Goal: Check status: Check status

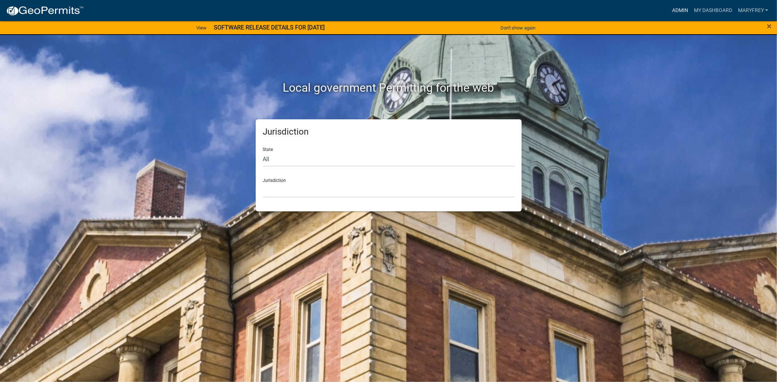
click at [684, 5] on link "Admin" at bounding box center [680, 11] width 22 height 14
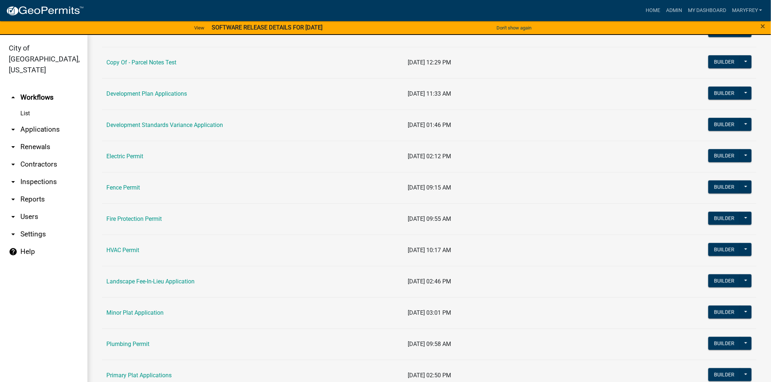
scroll to position [209, 0]
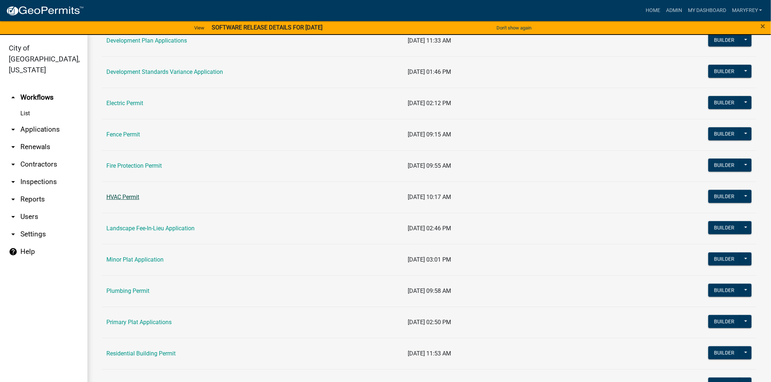
click at [129, 201] on link "HVAC Permit" at bounding box center [122, 197] width 33 height 7
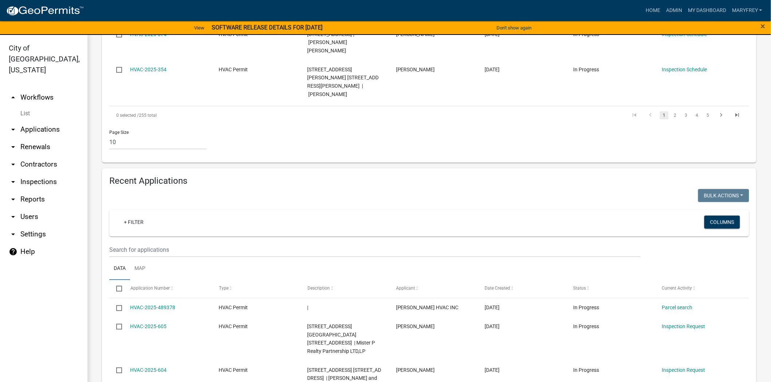
scroll to position [542, 0]
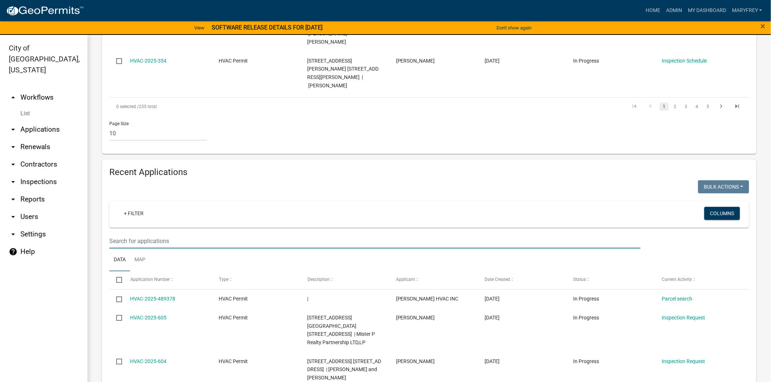
click at [142, 234] on input "text" at bounding box center [374, 241] width 531 height 15
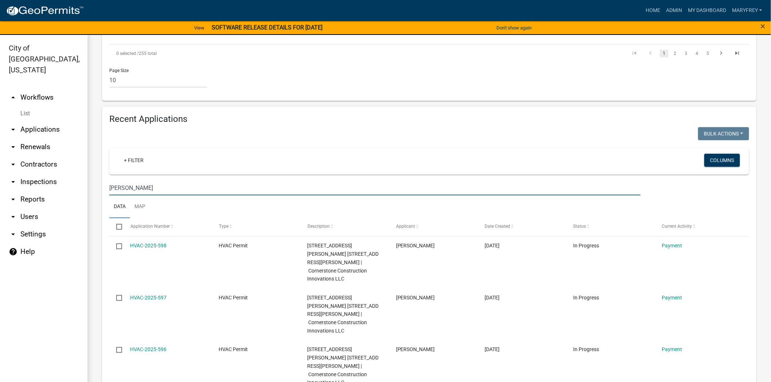
scroll to position [606, 0]
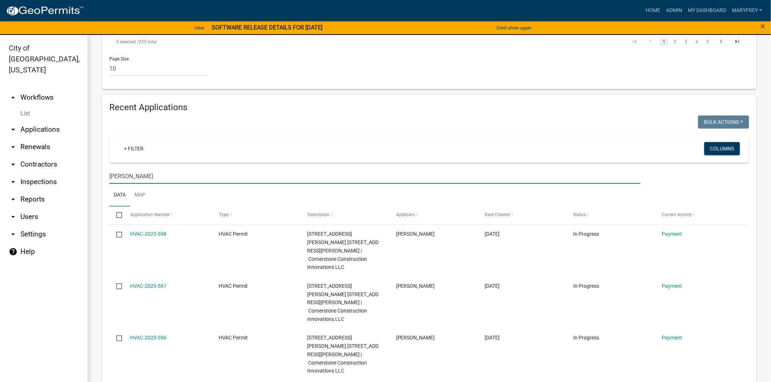
type input "[PERSON_NAME]"
click at [47, 89] on link "arrow_drop_up Workflows" at bounding box center [43, 97] width 87 height 17
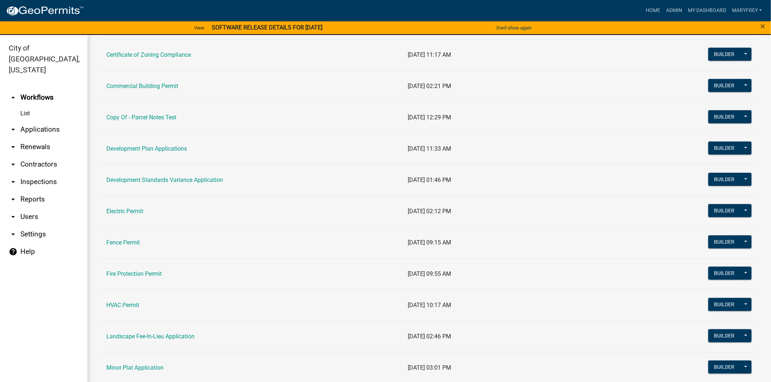
scroll to position [99, 0]
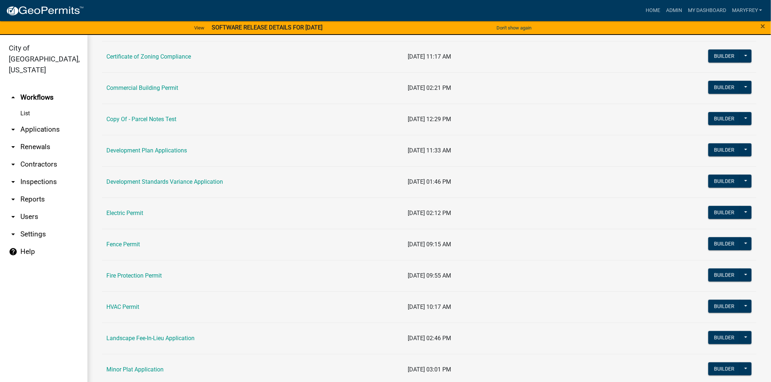
click at [47, 121] on link "arrow_drop_down Applications" at bounding box center [43, 129] width 87 height 17
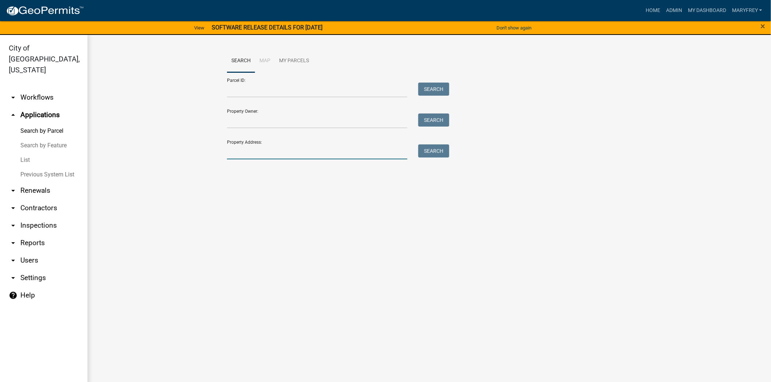
click at [265, 156] on input "Property Address:" at bounding box center [317, 152] width 180 height 15
type input "332 market"
click at [432, 153] on button "Search" at bounding box center [433, 151] width 31 height 13
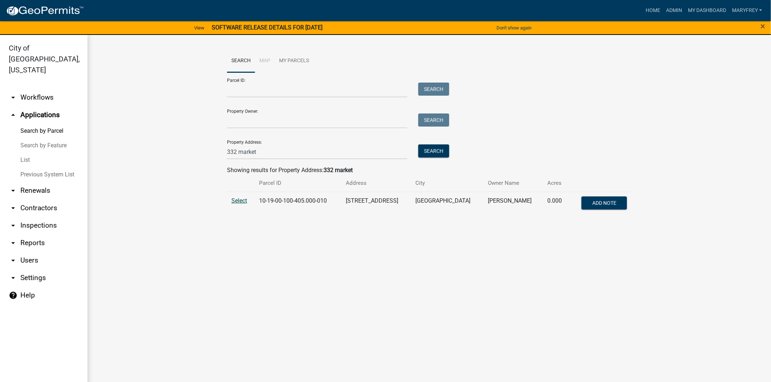
click at [236, 204] on span "Select" at bounding box center [239, 200] width 16 height 7
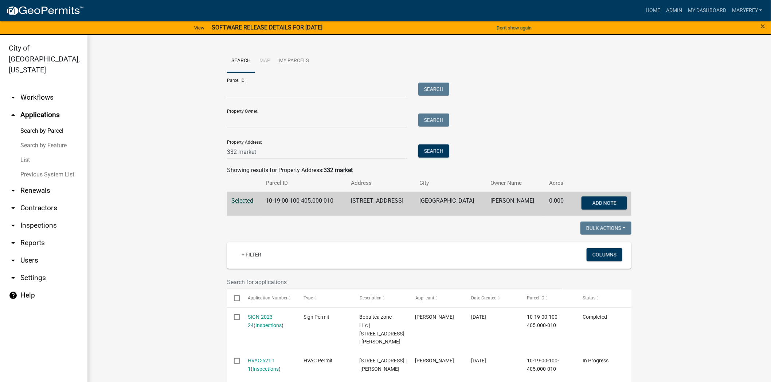
click at [24, 182] on link "arrow_drop_down Renewals" at bounding box center [43, 190] width 87 height 17
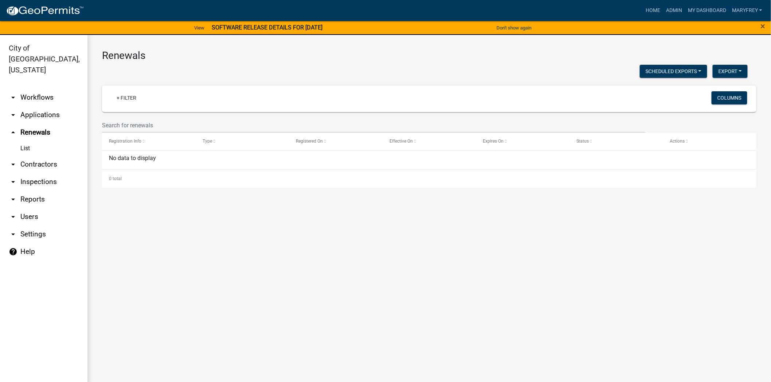
click at [40, 89] on link "arrow_drop_down Workflows" at bounding box center [43, 97] width 87 height 17
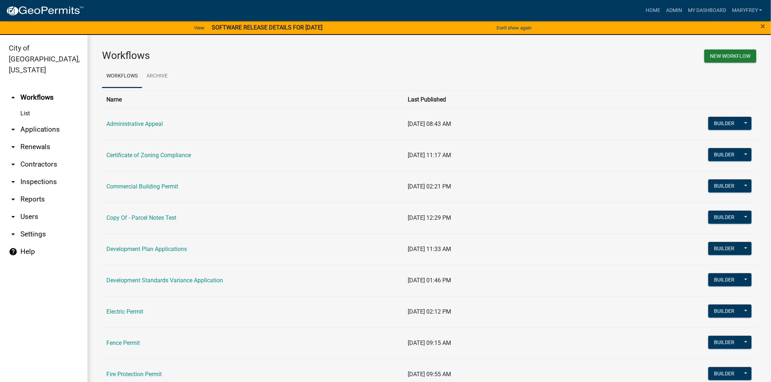
click at [47, 121] on link "arrow_drop_down Applications" at bounding box center [43, 129] width 87 height 17
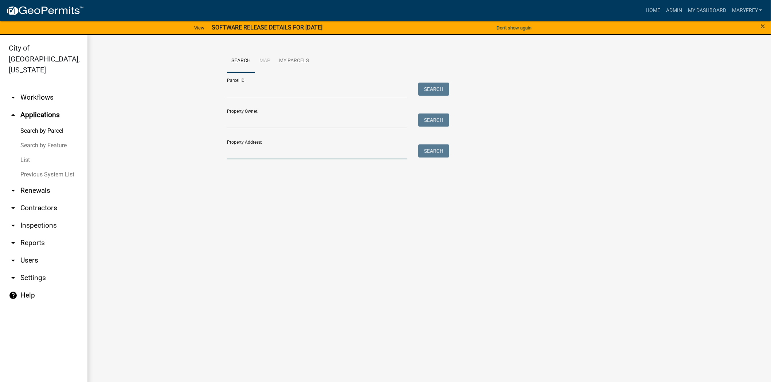
click at [249, 156] on input "Property Address:" at bounding box center [317, 152] width 180 height 15
click at [435, 153] on button "Search" at bounding box center [433, 151] width 31 height 13
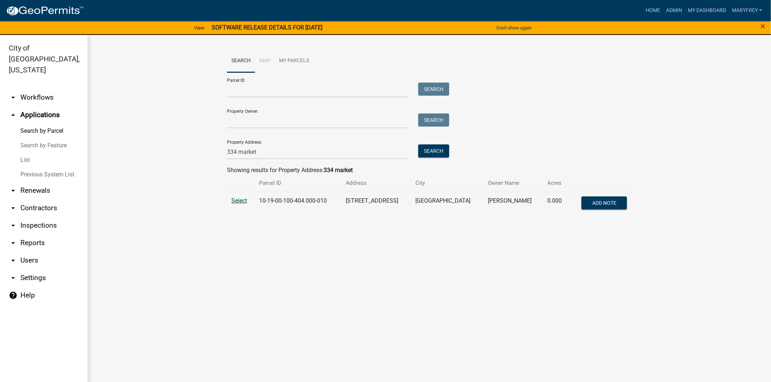
click at [241, 199] on span "Select" at bounding box center [239, 200] width 16 height 7
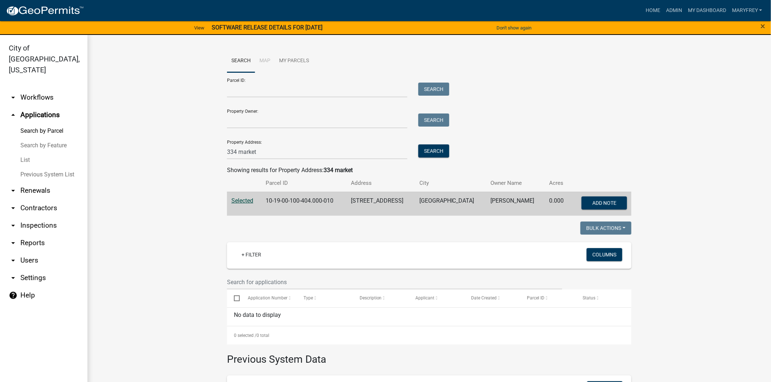
drag, startPoint x: 251, startPoint y: 153, endPoint x: 214, endPoint y: 161, distance: 38.4
click at [214, 161] on wm-workflow-application-search-view "Search Map My Parcels Parcel ID: Search Property Owner: Search Property Address…" at bounding box center [429, 264] width 654 height 429
drag, startPoint x: 255, startPoint y: 153, endPoint x: 190, endPoint y: 159, distance: 65.8
click at [193, 157] on wm-workflow-application-search-view "Search Map My Parcels Parcel ID: Search Property Owner: Search Property Address…" at bounding box center [429, 264] width 654 height 429
type input "332 market"
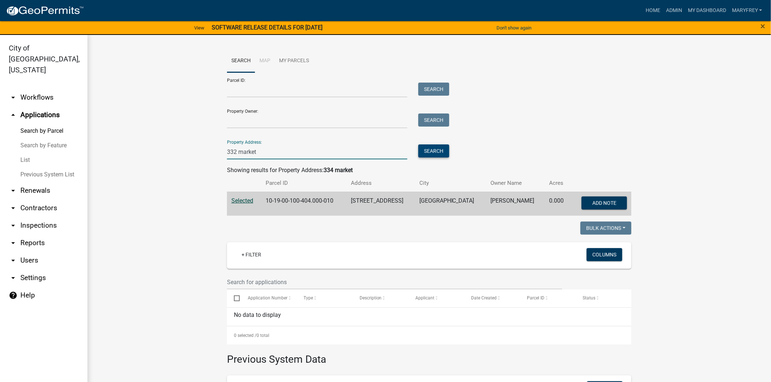
click at [424, 150] on button "Search" at bounding box center [433, 151] width 31 height 13
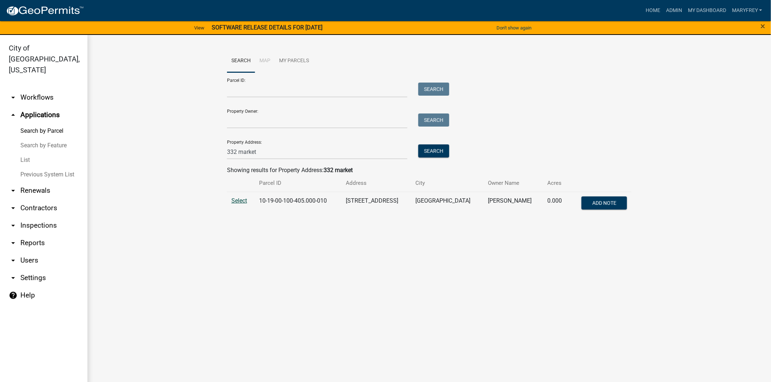
click at [242, 203] on span "Select" at bounding box center [239, 200] width 16 height 7
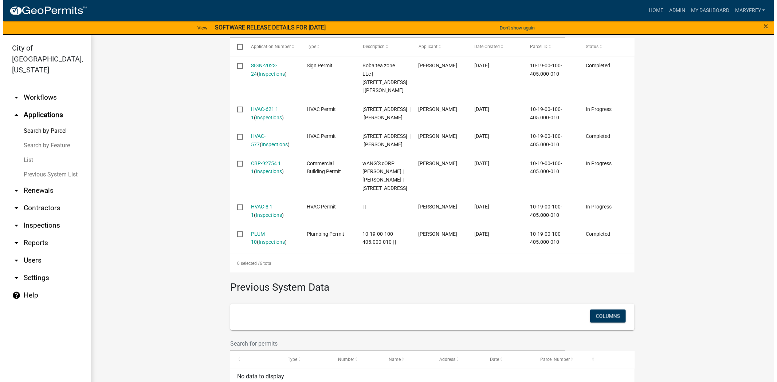
scroll to position [253, 0]
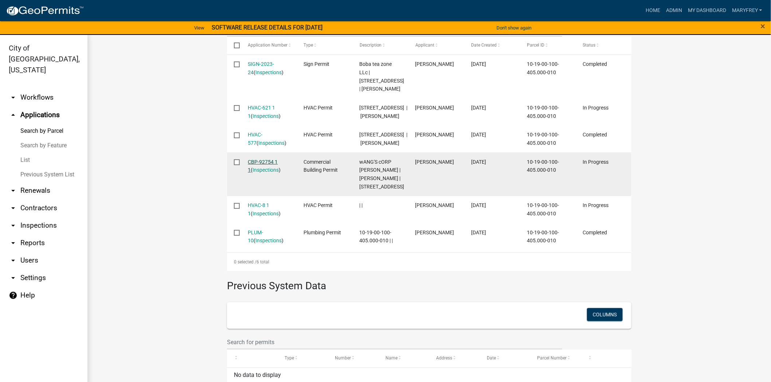
click at [257, 173] on link "CBP-92754 1 1" at bounding box center [263, 166] width 30 height 14
